Goal: Task Accomplishment & Management: Manage account settings

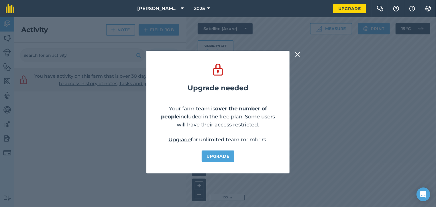
click at [296, 55] on img at bounding box center [297, 54] width 5 height 7
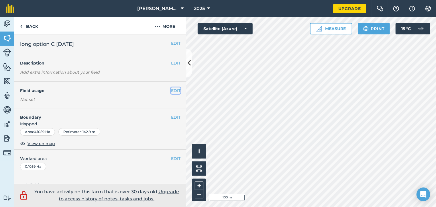
click at [171, 91] on button "EDIT" at bounding box center [175, 90] width 9 height 6
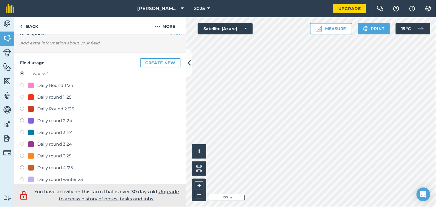
scroll to position [34, 0]
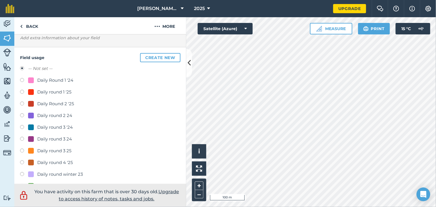
click at [21, 162] on label at bounding box center [24, 163] width 8 height 6
radio input "true"
radio input "false"
drag, startPoint x: 21, startPoint y: 162, endPoint x: 33, endPoint y: 161, distance: 11.8
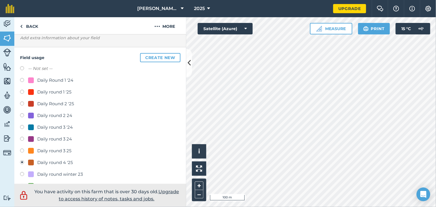
click at [33, 161] on div "Daily round 4 '25" at bounding box center [100, 163] width 160 height 8
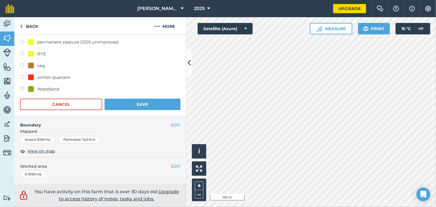
scroll to position [412, 0]
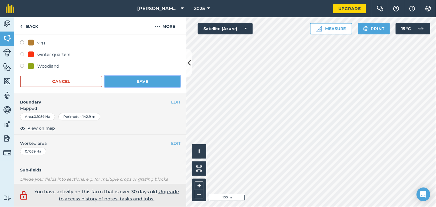
click at [150, 86] on button "Save" at bounding box center [142, 81] width 76 height 11
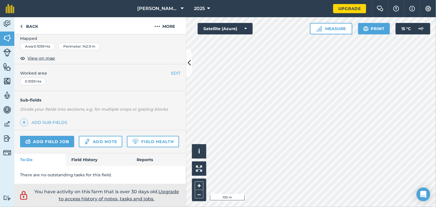
scroll to position [101, 0]
